Goal: Complete application form

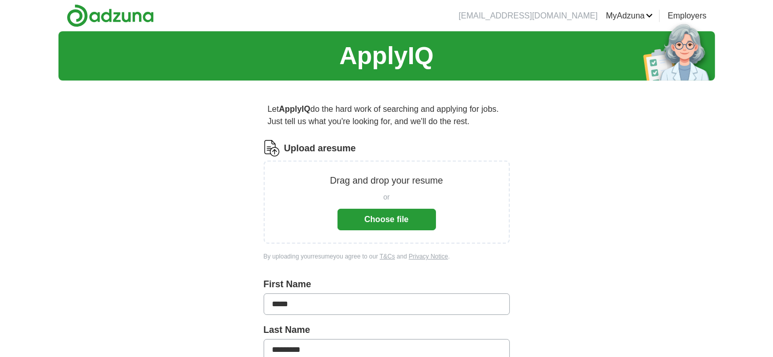
click at [403, 215] on button "Choose file" at bounding box center [386, 220] width 98 height 22
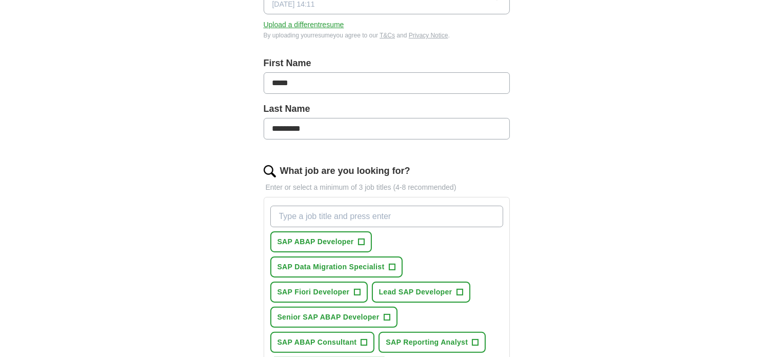
scroll to position [205, 0]
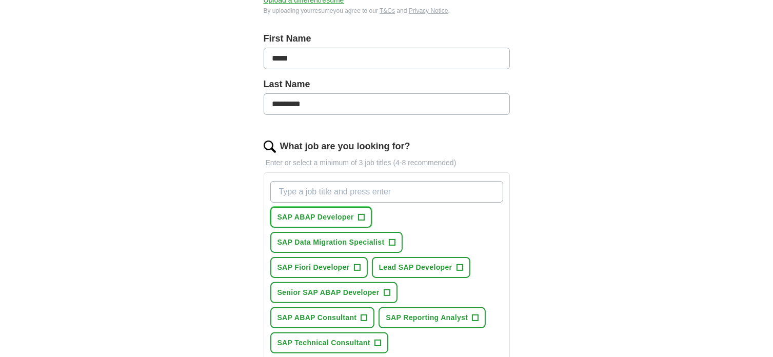
click at [338, 216] on span "SAP ABAP Developer" at bounding box center [315, 217] width 76 height 11
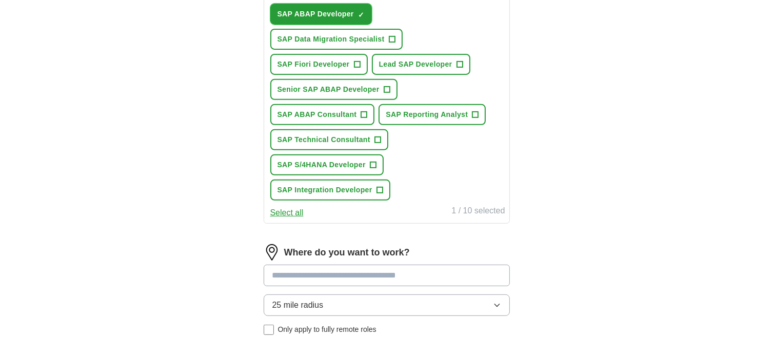
scroll to position [410, 0]
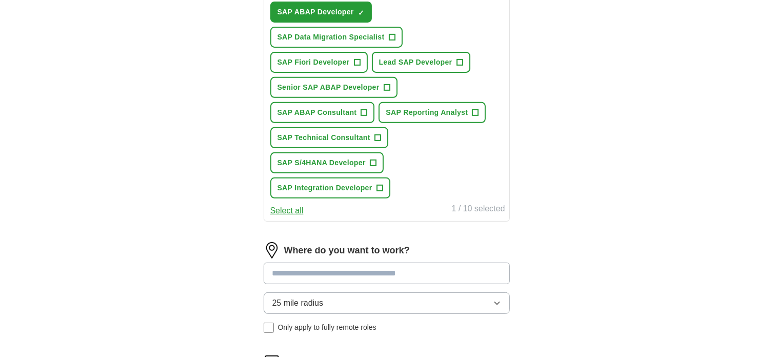
click at [384, 266] on input at bounding box center [387, 274] width 246 height 22
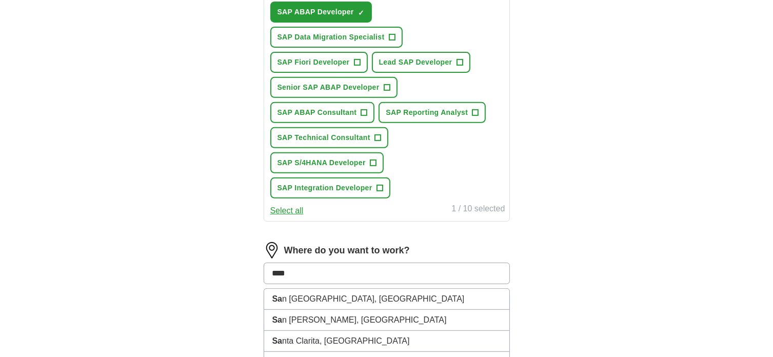
type input "*****"
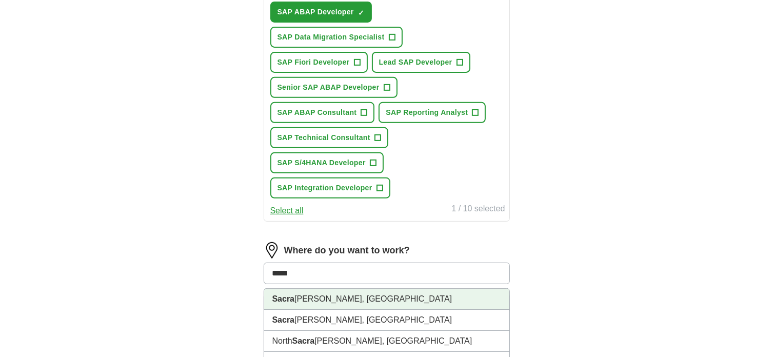
click at [306, 299] on li "Sacra [PERSON_NAME], [GEOGRAPHIC_DATA]" at bounding box center [386, 299] width 245 height 21
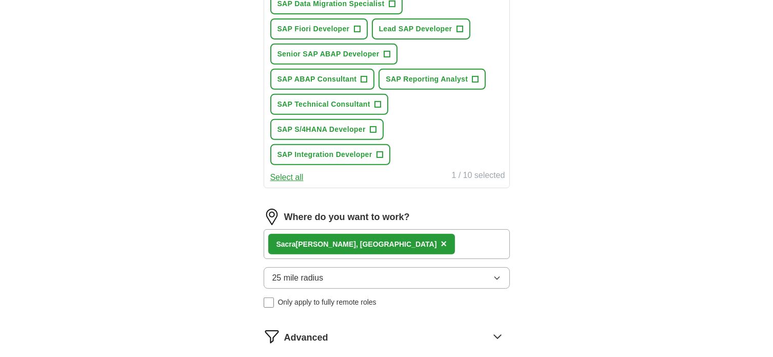
scroll to position [462, 0]
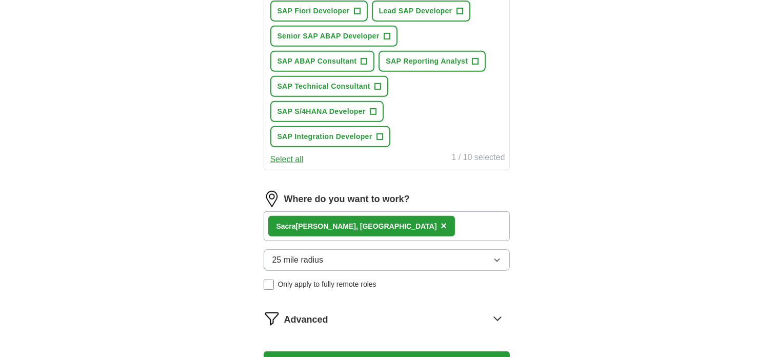
click at [496, 256] on icon "button" at bounding box center [497, 260] width 8 height 8
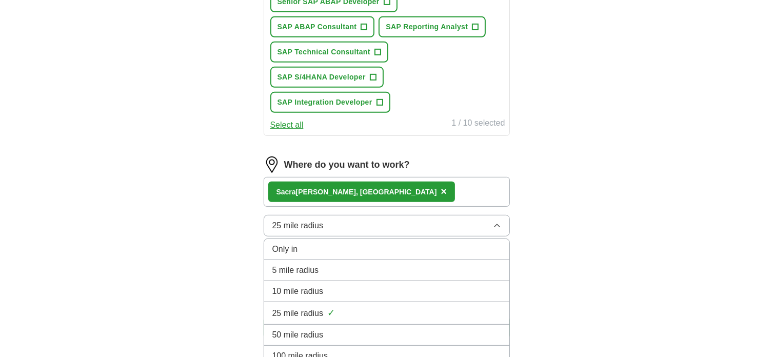
scroll to position [564, 0]
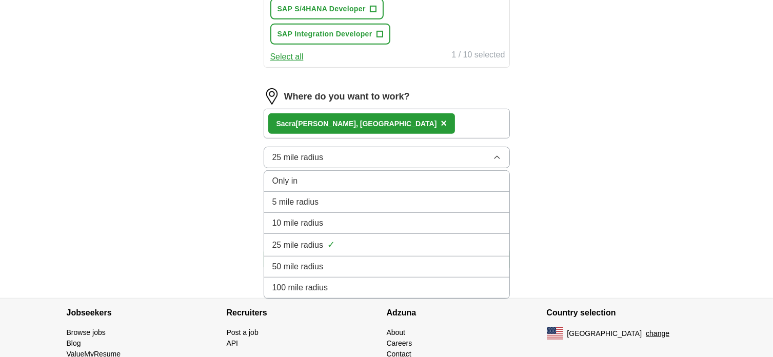
click at [357, 261] on div "50 mile radius" at bounding box center [386, 267] width 229 height 12
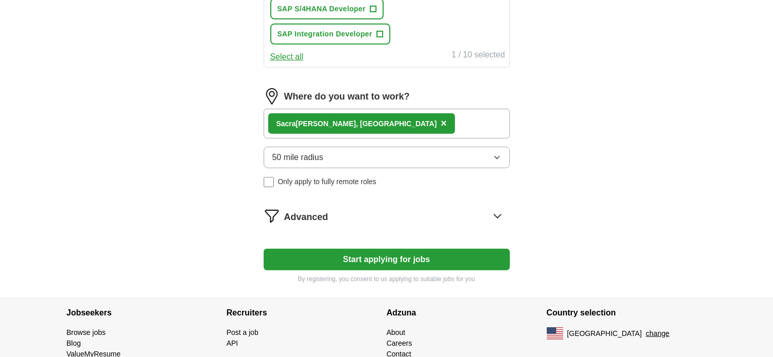
click at [497, 209] on icon at bounding box center [497, 216] width 16 height 16
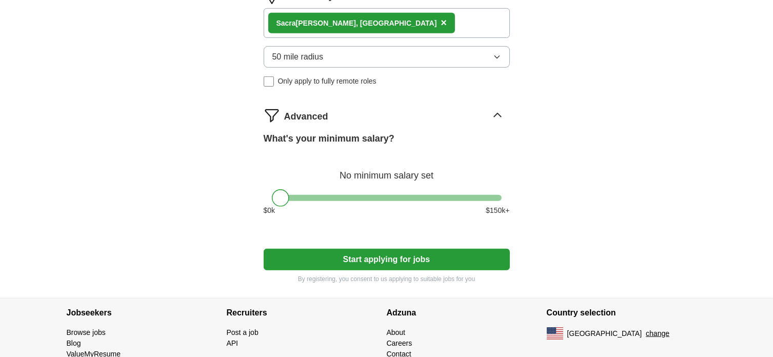
scroll to position [667, 0]
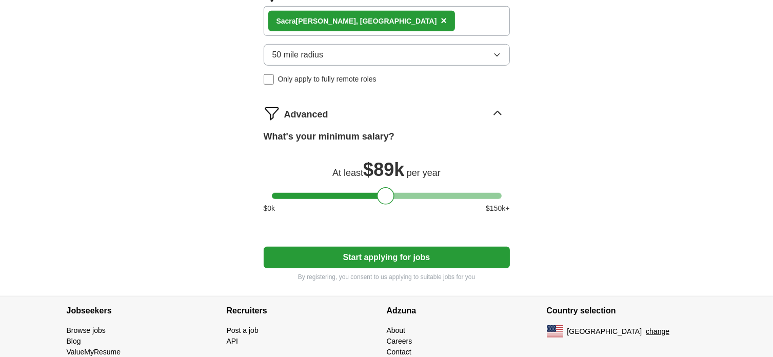
drag, startPoint x: 278, startPoint y: 188, endPoint x: 384, endPoint y: 203, distance: 106.2
click at [384, 203] on div "What's your minimum salary? At least $ 89k per year $ 0 k $ 150 k+" at bounding box center [387, 176] width 246 height 92
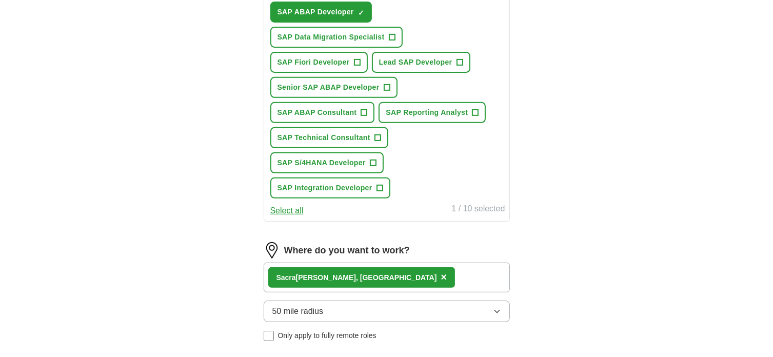
scroll to position [359, 0]
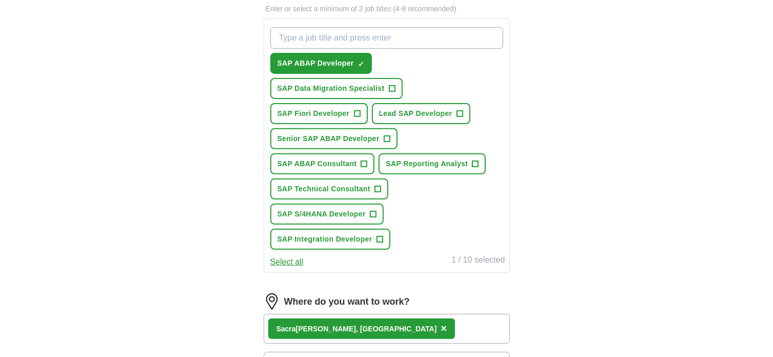
click at [284, 257] on button "Select all" at bounding box center [286, 262] width 33 height 12
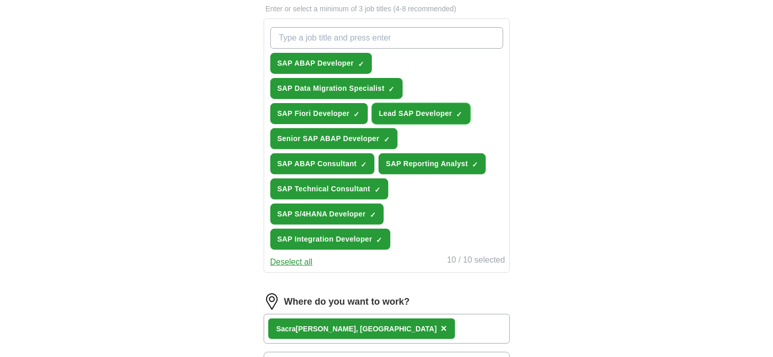
click at [0, 0] on span "×" at bounding box center [0, 0] width 0 height 0
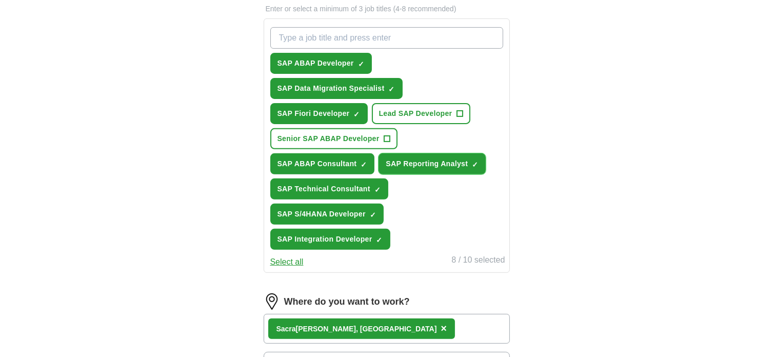
click at [0, 0] on span "×" at bounding box center [0, 0] width 0 height 0
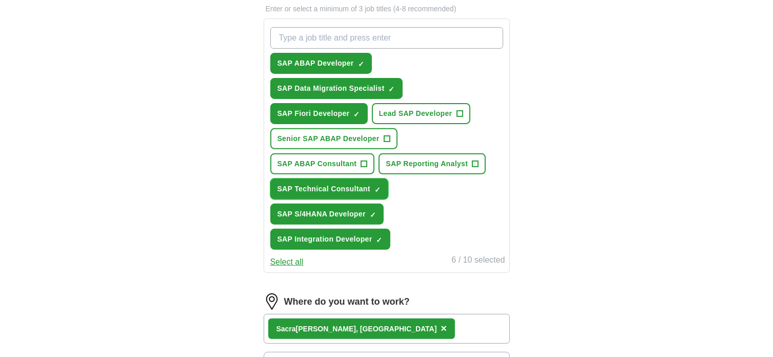
click at [0, 0] on span "×" at bounding box center [0, 0] width 0 height 0
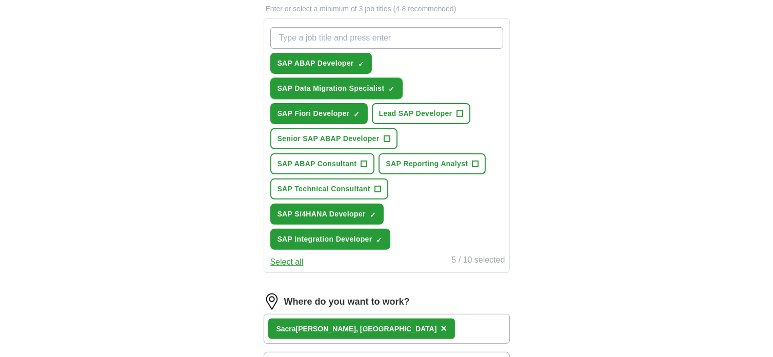
click at [0, 0] on span "×" at bounding box center [0, 0] width 0 height 0
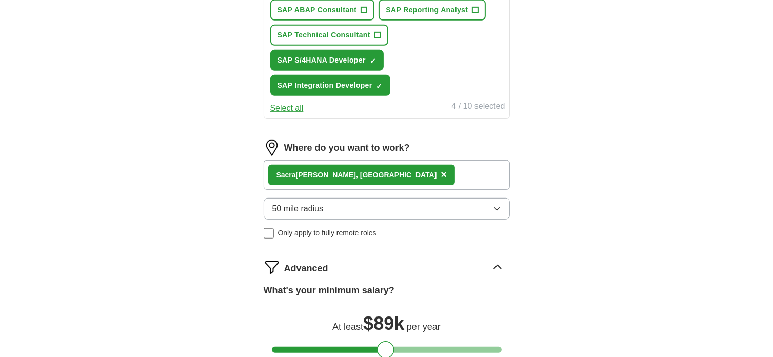
scroll to position [704, 0]
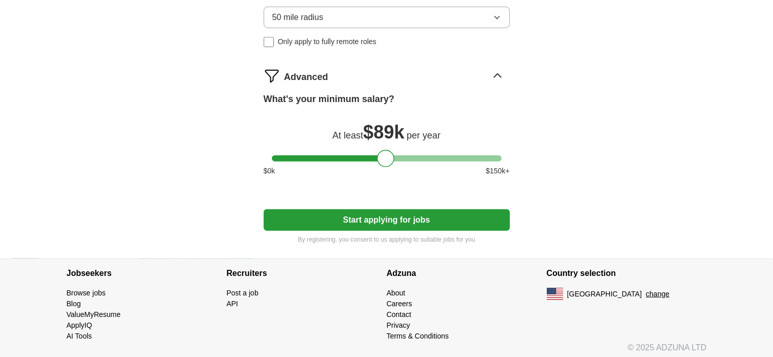
click at [435, 217] on button "Start applying for jobs" at bounding box center [387, 220] width 246 height 22
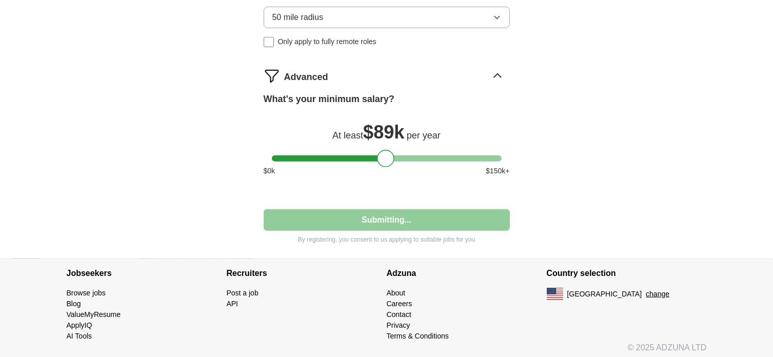
select select "**"
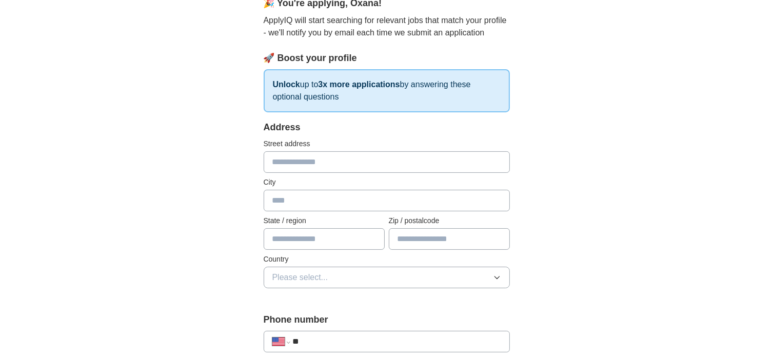
scroll to position [0, 0]
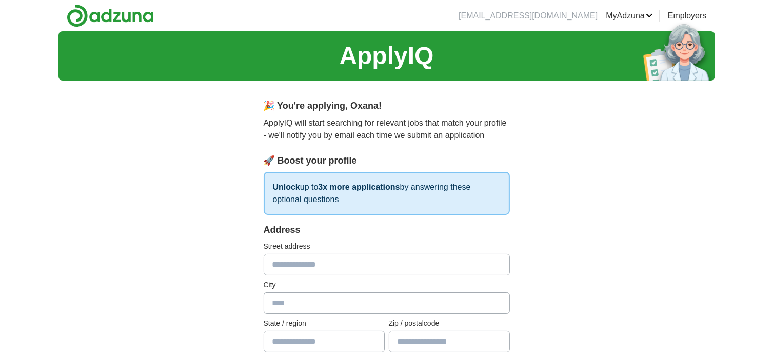
click at [339, 262] on input "text" at bounding box center [387, 265] width 246 height 22
type input "**********"
type input "*********"
type input "**"
type input "*****"
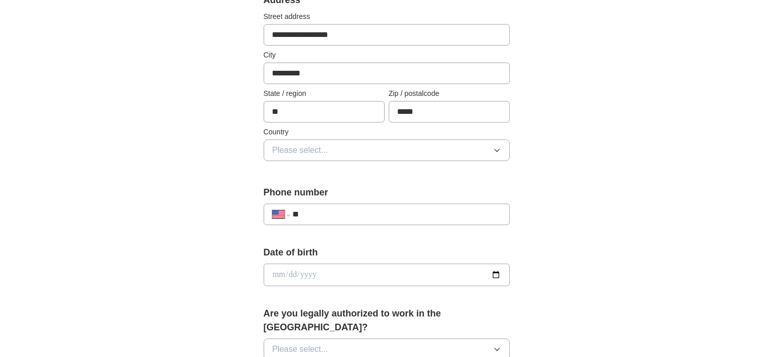
scroll to position [256, 0]
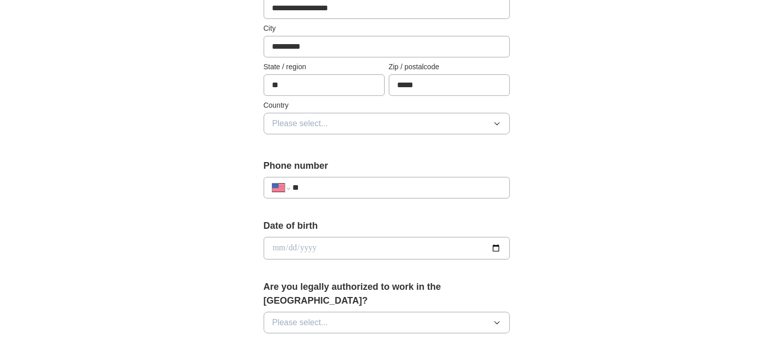
click at [493, 121] on icon "button" at bounding box center [497, 123] width 8 height 8
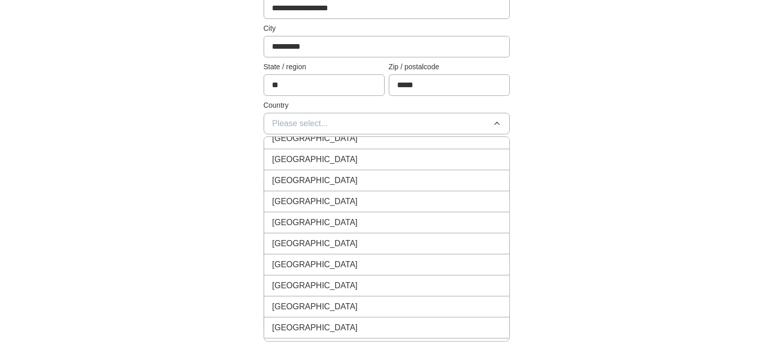
scroll to position [0, 0]
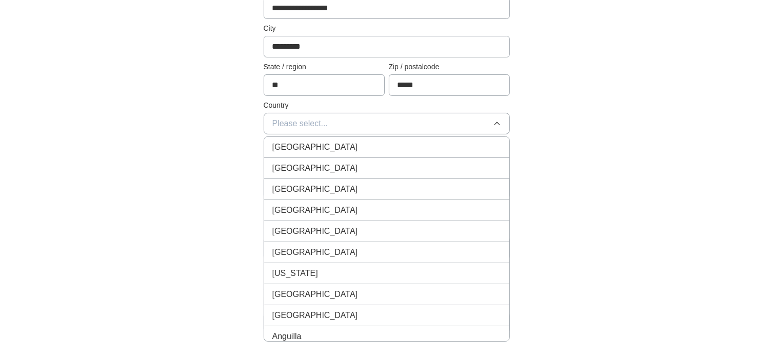
click at [346, 162] on div "[GEOGRAPHIC_DATA]" at bounding box center [386, 168] width 229 height 12
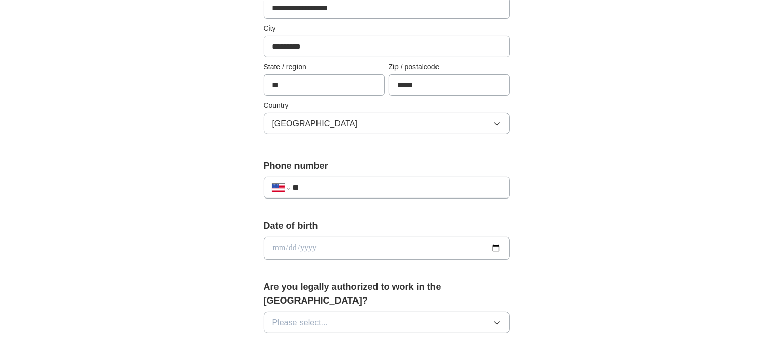
click at [388, 192] on div "**********" at bounding box center [387, 188] width 246 height 22
click at [323, 187] on input "**" at bounding box center [396, 188] width 208 height 12
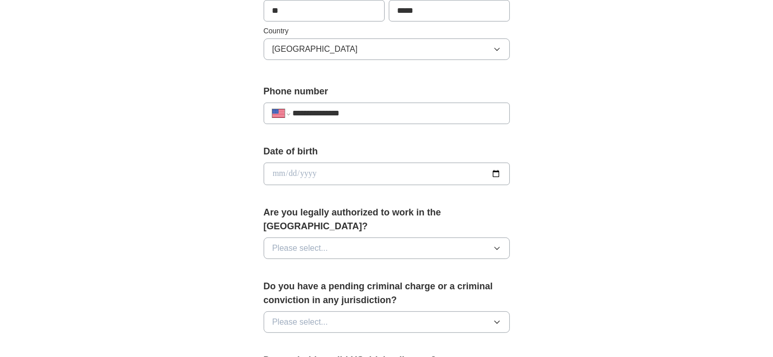
scroll to position [410, 0]
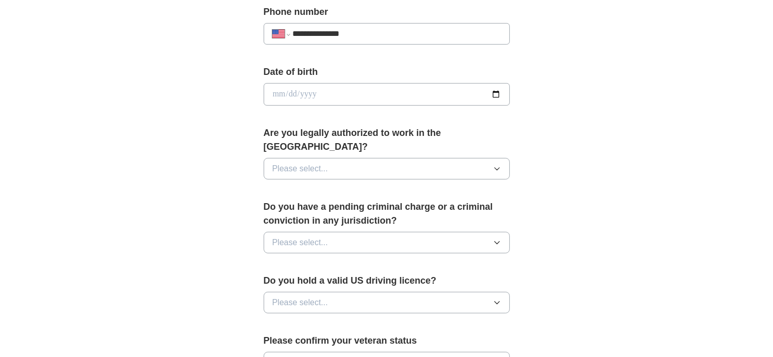
type input "**********"
click at [495, 168] on icon "button" at bounding box center [496, 169] width 5 height 3
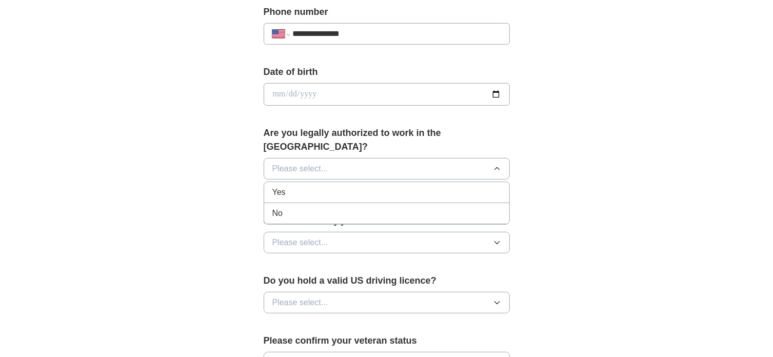
click at [279, 186] on span "Yes" at bounding box center [278, 192] width 13 height 12
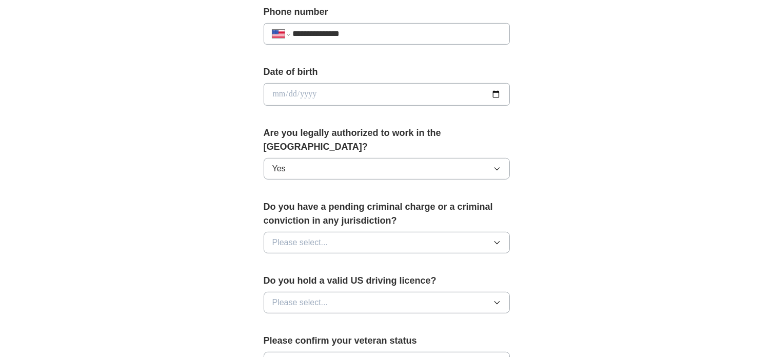
click at [496, 238] on icon "button" at bounding box center [497, 242] width 8 height 8
click at [315, 281] on div "No" at bounding box center [386, 287] width 229 height 12
click at [501, 292] on button "Please select..." at bounding box center [387, 303] width 246 height 22
click at [318, 320] on div "Yes" at bounding box center [386, 326] width 229 height 12
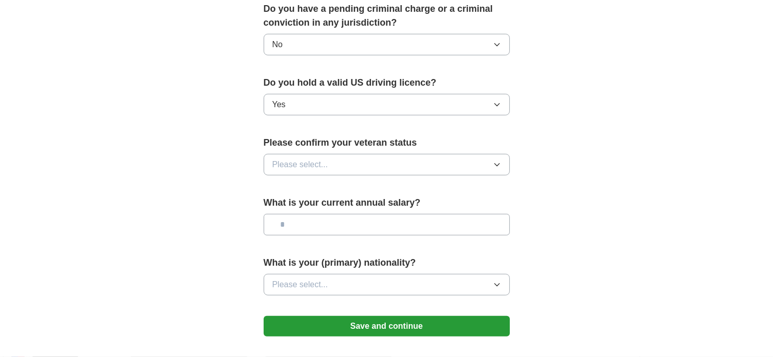
scroll to position [615, 0]
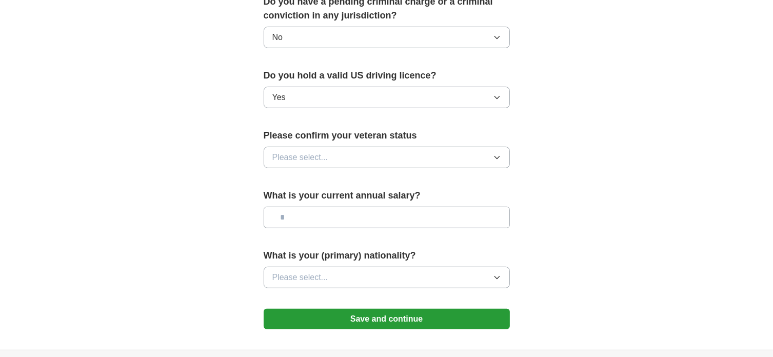
click at [498, 156] on icon "button" at bounding box center [496, 157] width 5 height 3
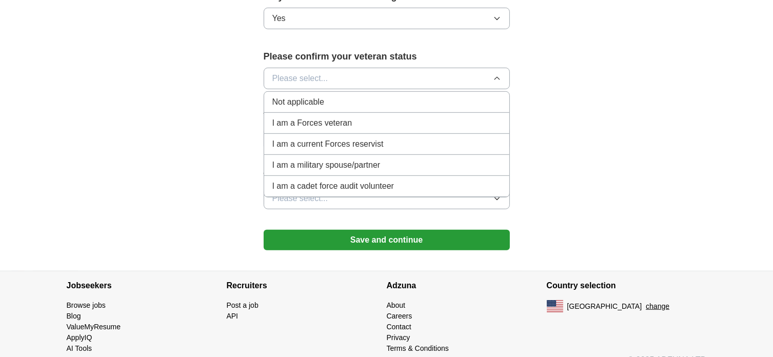
scroll to position [695, 0]
click at [347, 95] on div "Not applicable" at bounding box center [386, 101] width 229 height 12
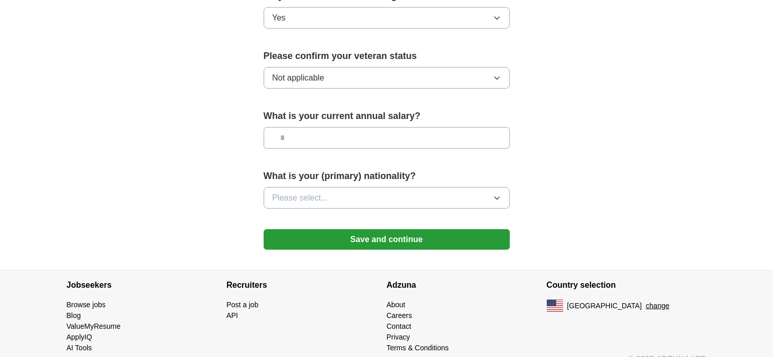
click at [498, 197] on icon "button" at bounding box center [496, 198] width 5 height 3
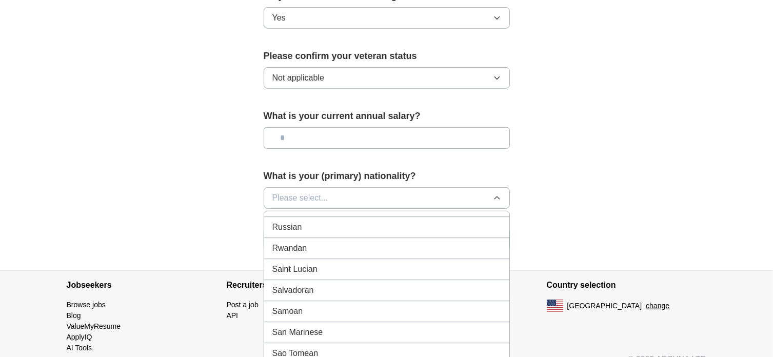
scroll to position [3026, 0]
click at [351, 238] on div "Russian" at bounding box center [386, 244] width 229 height 12
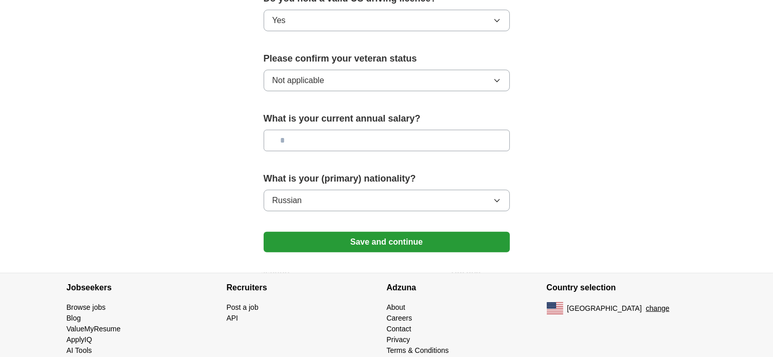
scroll to position [695, 0]
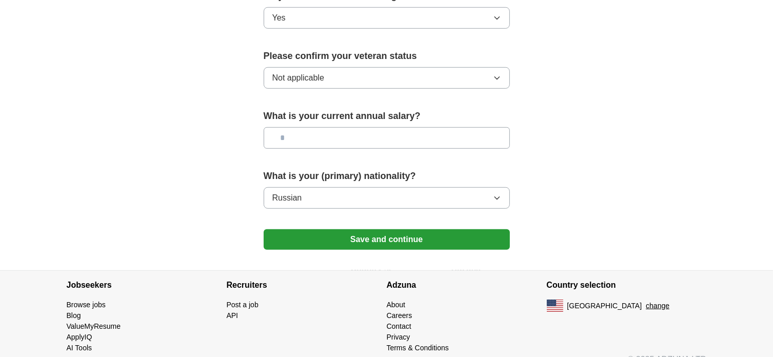
click at [402, 229] on button "Save and continue" at bounding box center [387, 239] width 246 height 21
